Goal: Information Seeking & Learning: Learn about a topic

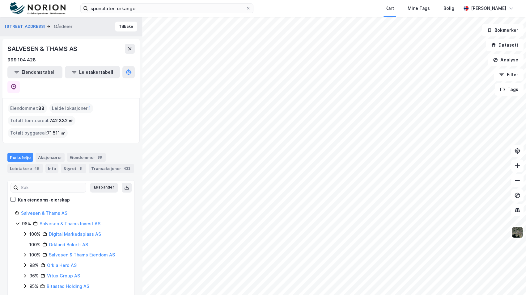
click at [334, 4] on div "Kart Mine Tags Bolig" at bounding box center [372, 8] width 178 height 17
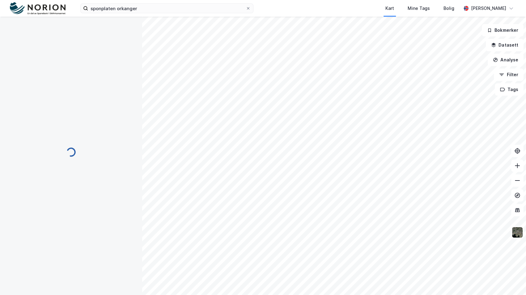
scroll to position [0, 0]
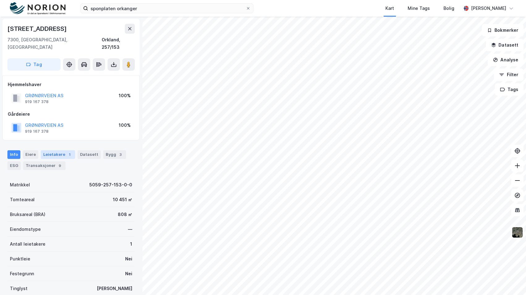
click at [57, 150] on div "Leietakere 1" at bounding box center [58, 154] width 34 height 9
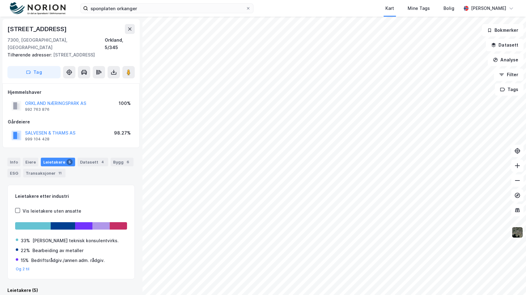
scroll to position [0, 0]
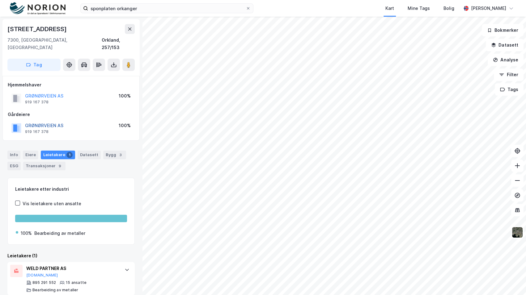
click at [0, 0] on button "GRØNØRVEIEN AS" at bounding box center [0, 0] width 0 height 0
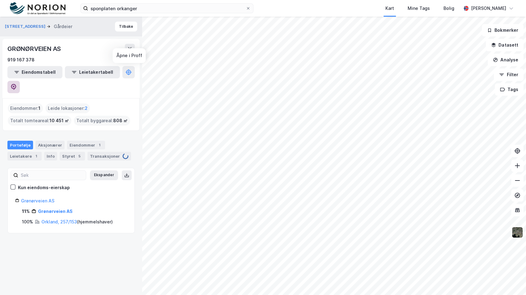
click at [16, 84] on icon at bounding box center [13, 87] width 5 height 6
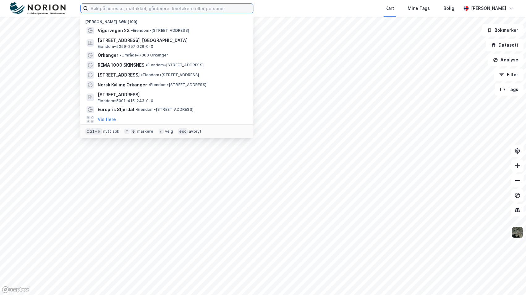
click at [229, 6] on input at bounding box center [170, 8] width 165 height 9
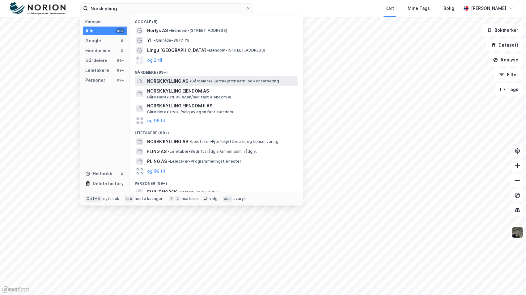
click at [207, 80] on span "• Gårdeiere • Fjørfekjøttbearb. og konservering" at bounding box center [234, 81] width 90 height 5
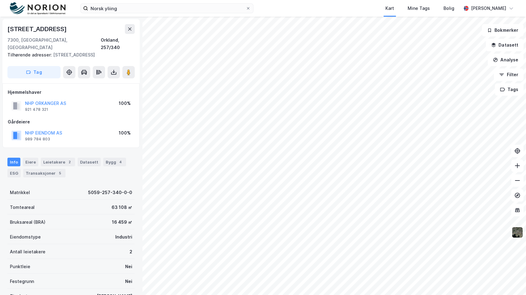
click at [65, 150] on div "Info [PERSON_NAME] 2 Datasett Bygg 4 ESG Transaksjoner 5" at bounding box center [71, 165] width 142 height 30
click at [66, 159] on div "2" at bounding box center [69, 162] width 6 height 6
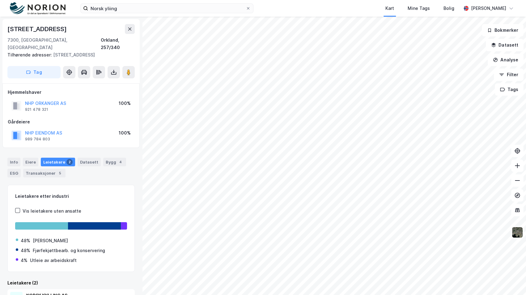
drag, startPoint x: 40, startPoint y: 124, endPoint x: 34, endPoint y: 120, distance: 7.8
click at [33, 128] on div "NHP EIENDOM AS 989 784 803 100%" at bounding box center [71, 135] width 127 height 15
click at [0, 0] on button "NHP EIENDOM AS" at bounding box center [0, 0] width 0 height 0
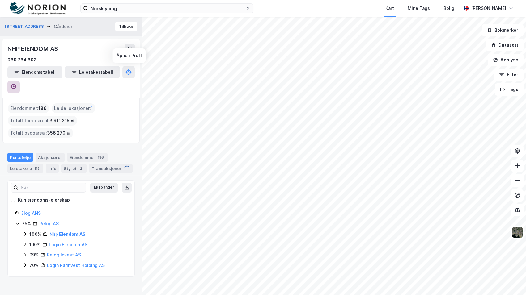
click at [20, 81] on button at bounding box center [13, 87] width 12 height 12
click at [25, 23] on button "[STREET_ADDRESS]" at bounding box center [26, 26] width 42 height 6
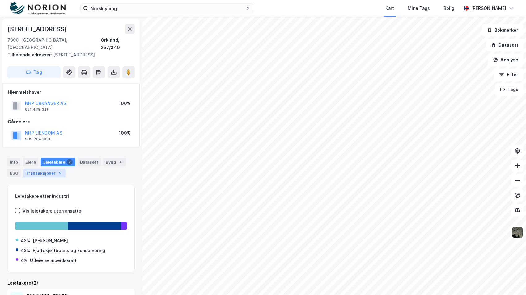
click at [51, 170] on div "Transaksjoner 5" at bounding box center [44, 173] width 42 height 9
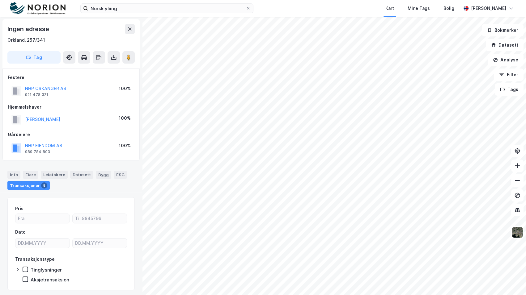
scroll to position [1, 0]
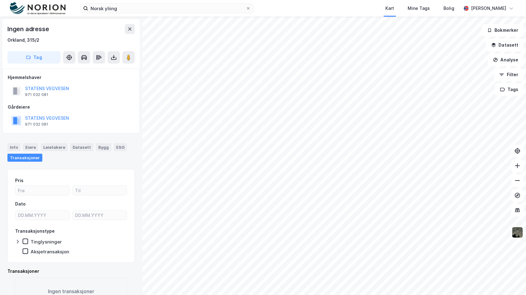
scroll to position [1, 0]
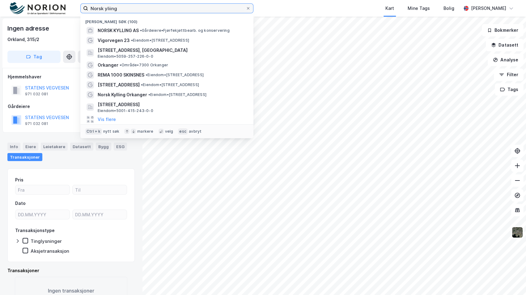
click at [53, 4] on div "Norsk yliing Nylige søk (100) NORSK KYLLING AS • Gårdeiere • Fjørfekjøttbearb. …" at bounding box center [263, 8] width 526 height 17
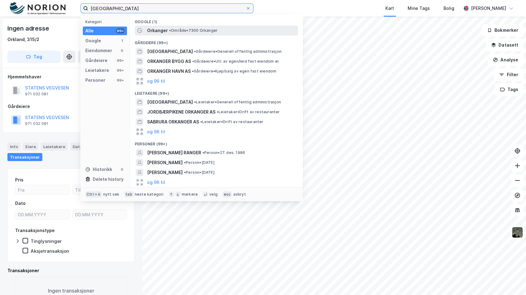
type input "[GEOGRAPHIC_DATA]"
click at [177, 32] on span "• Område • 7300 Orkanger" at bounding box center [193, 30] width 48 height 5
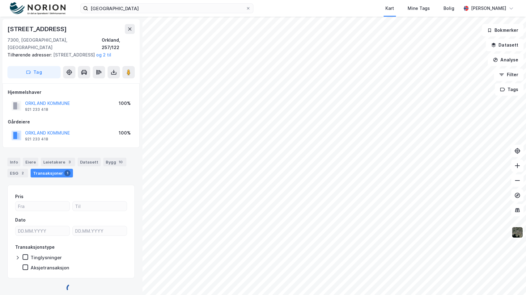
scroll to position [1, 0]
click at [0, 0] on button "ORKLAND KOMMUNE" at bounding box center [0, 0] width 0 height 0
